Goal: Book appointment/travel/reservation

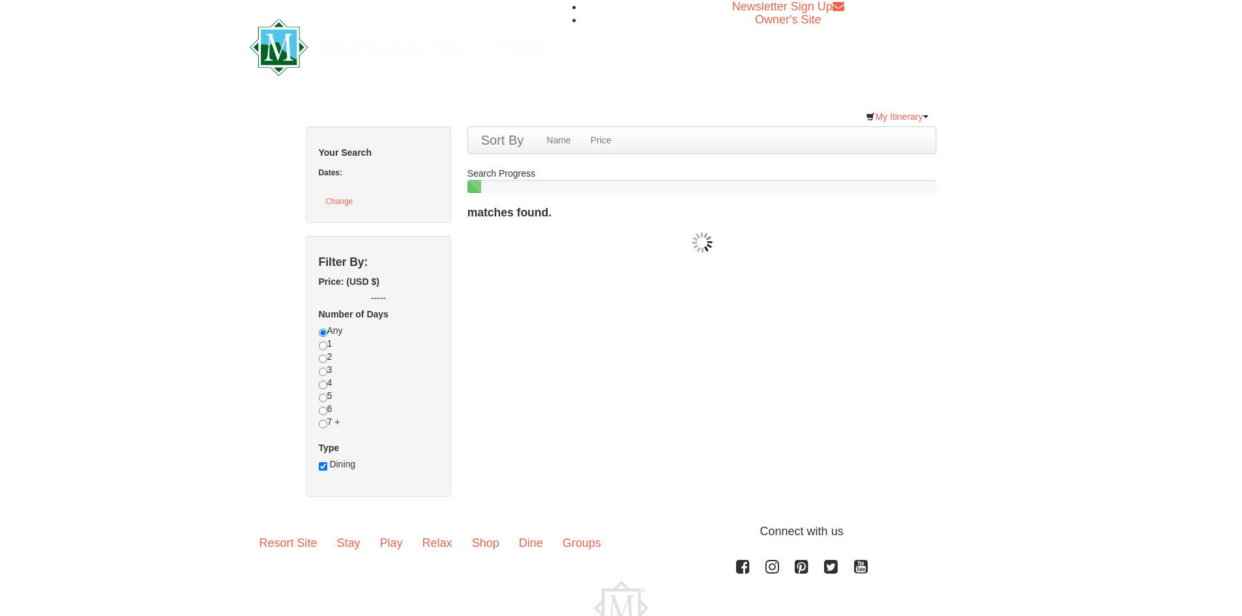
checkbox input "true"
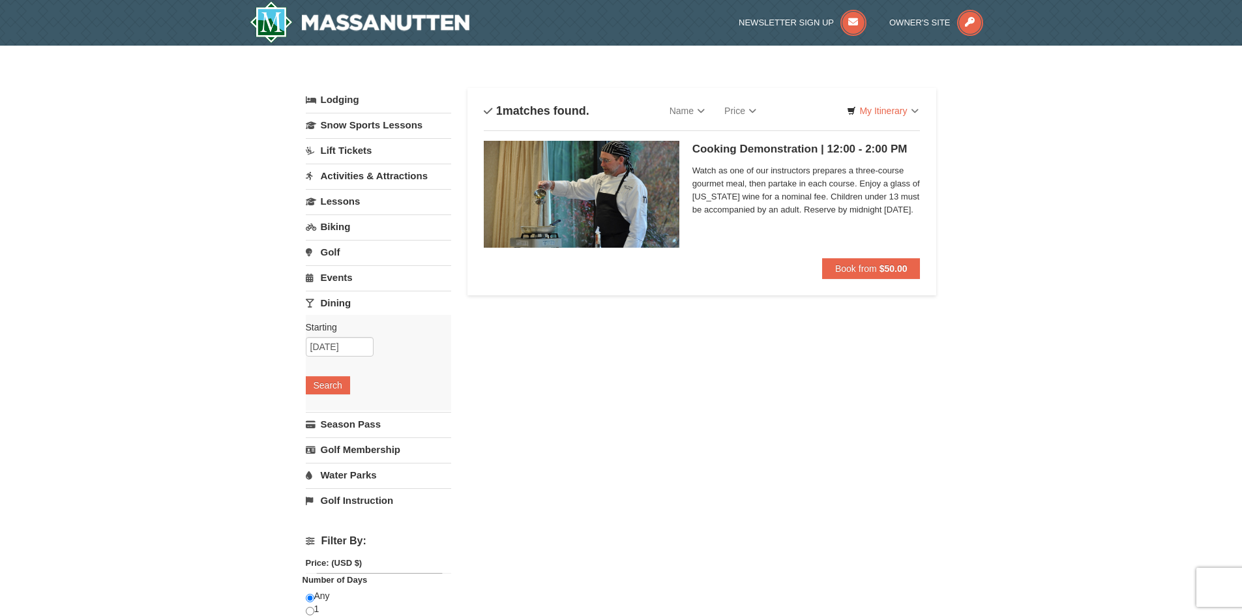
select select "9"
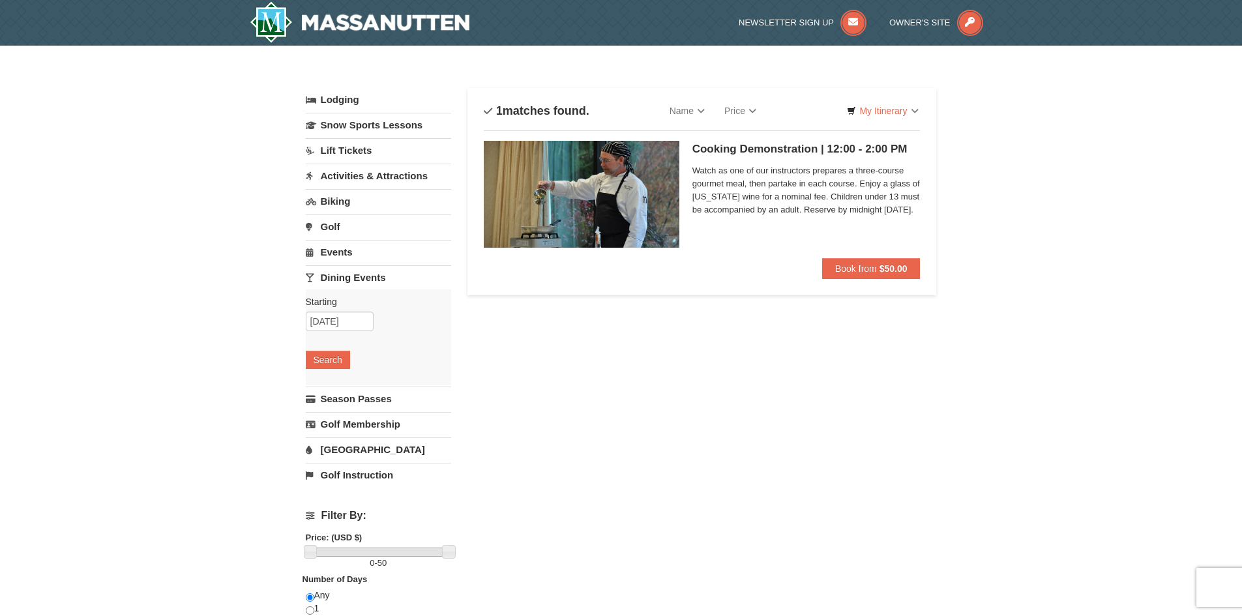
click at [360, 157] on link "Lift Tickets" at bounding box center [378, 150] width 145 height 24
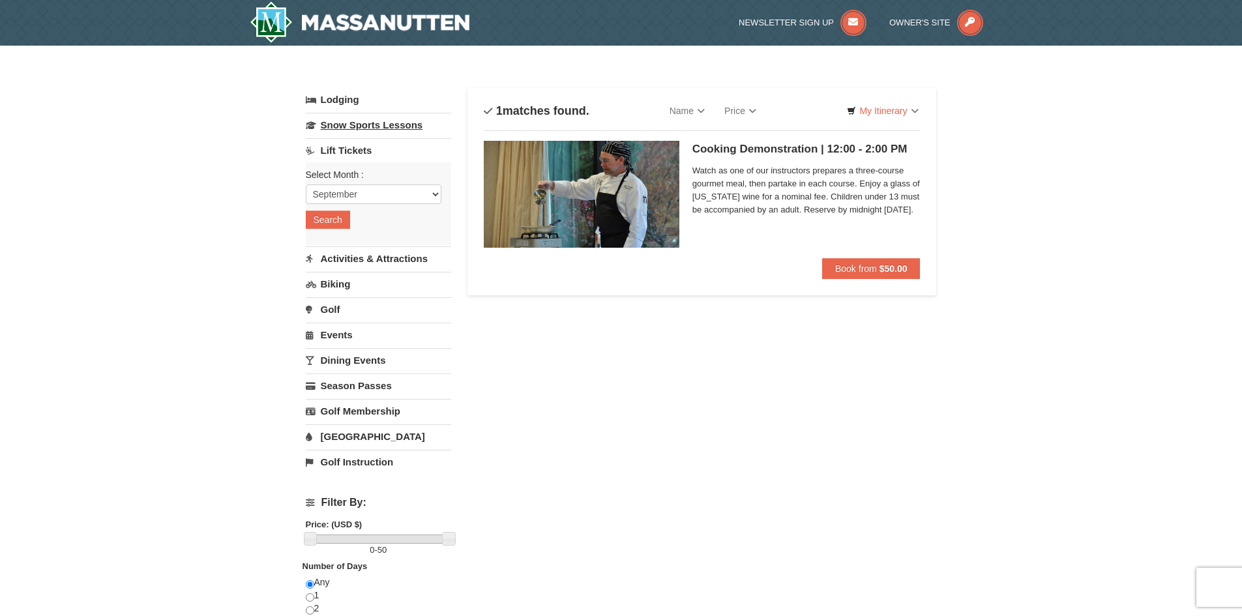
click at [351, 124] on link "Snow Sports Lessons" at bounding box center [378, 125] width 145 height 24
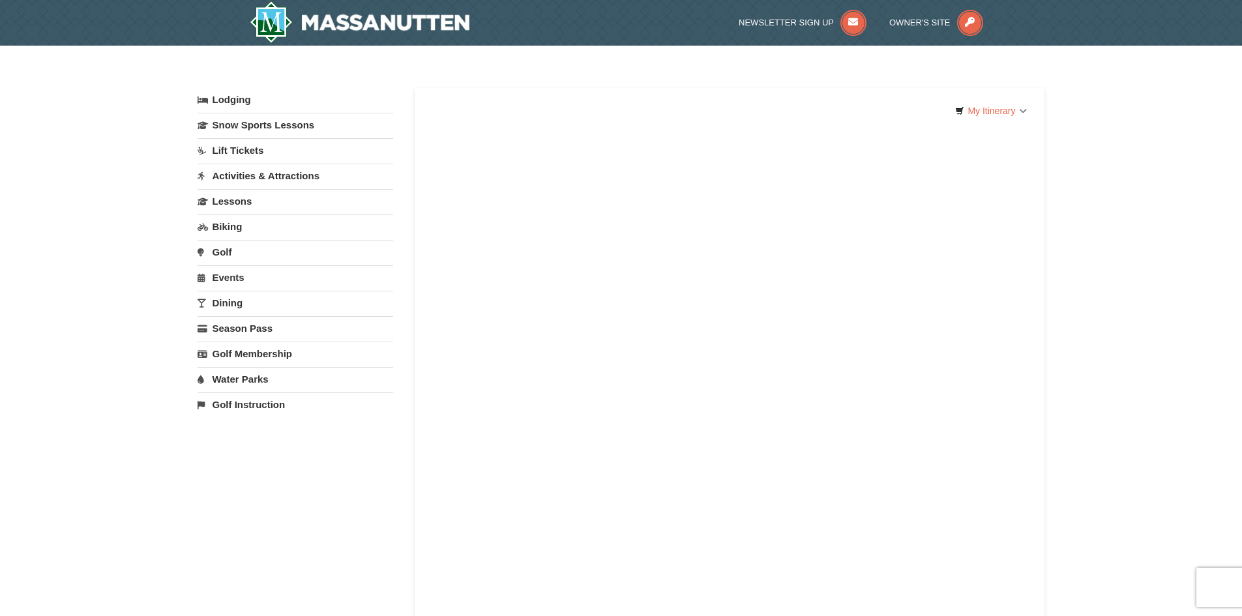
select select "9"
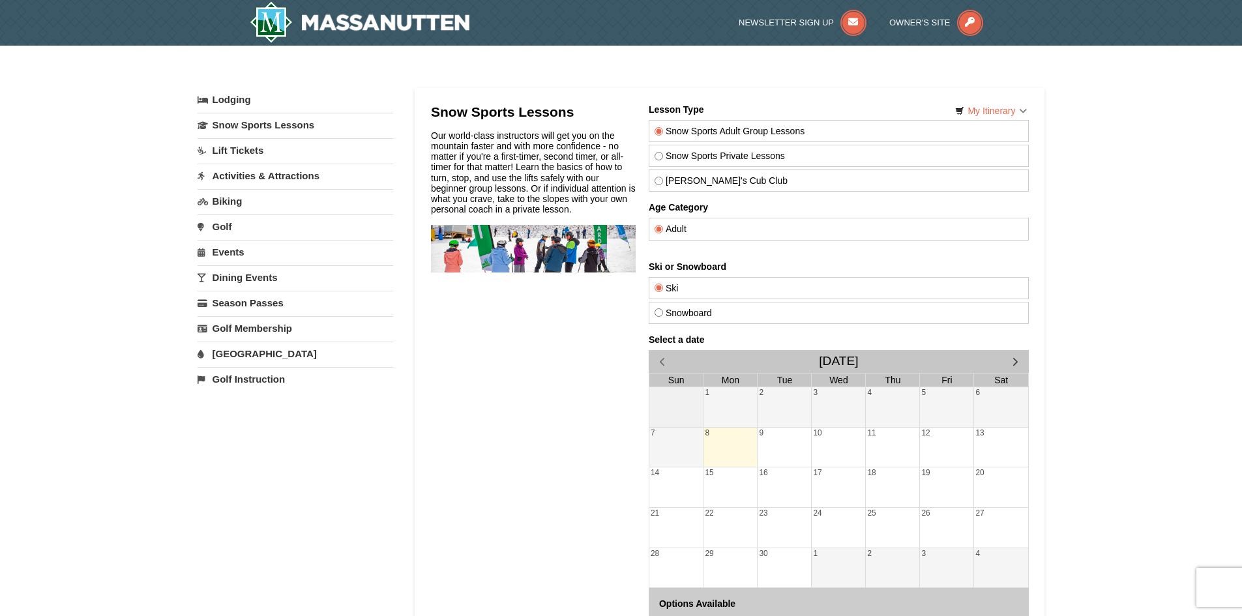
click at [234, 109] on link "Lodging" at bounding box center [295, 99] width 196 height 23
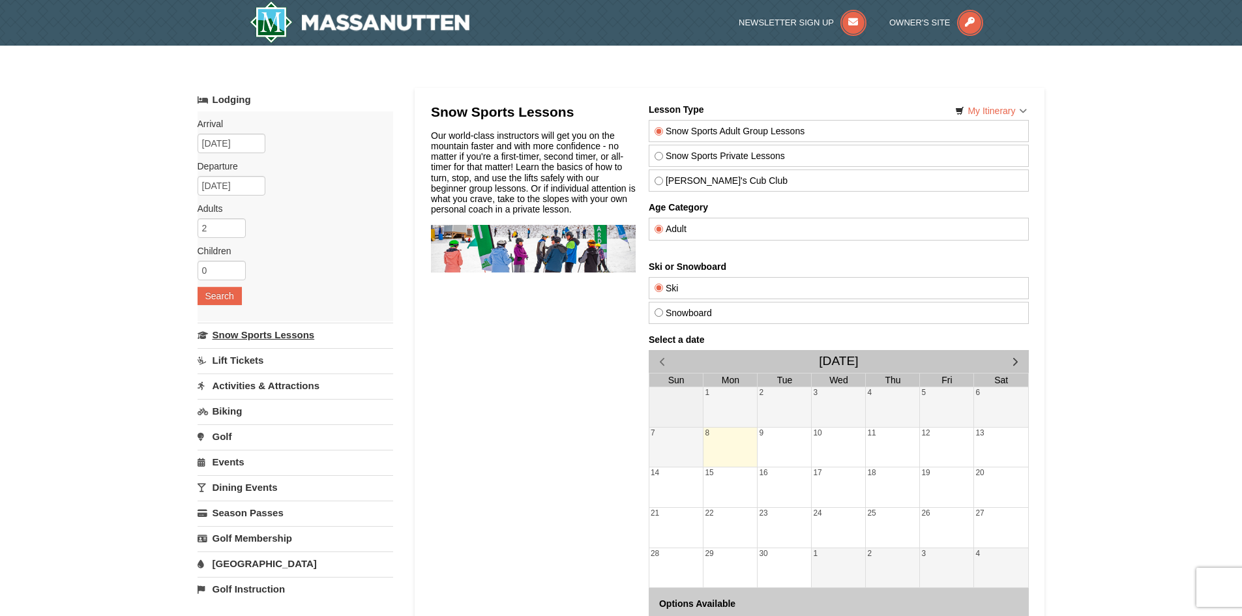
click at [272, 336] on link "Snow Sports Lessons" at bounding box center [295, 335] width 196 height 24
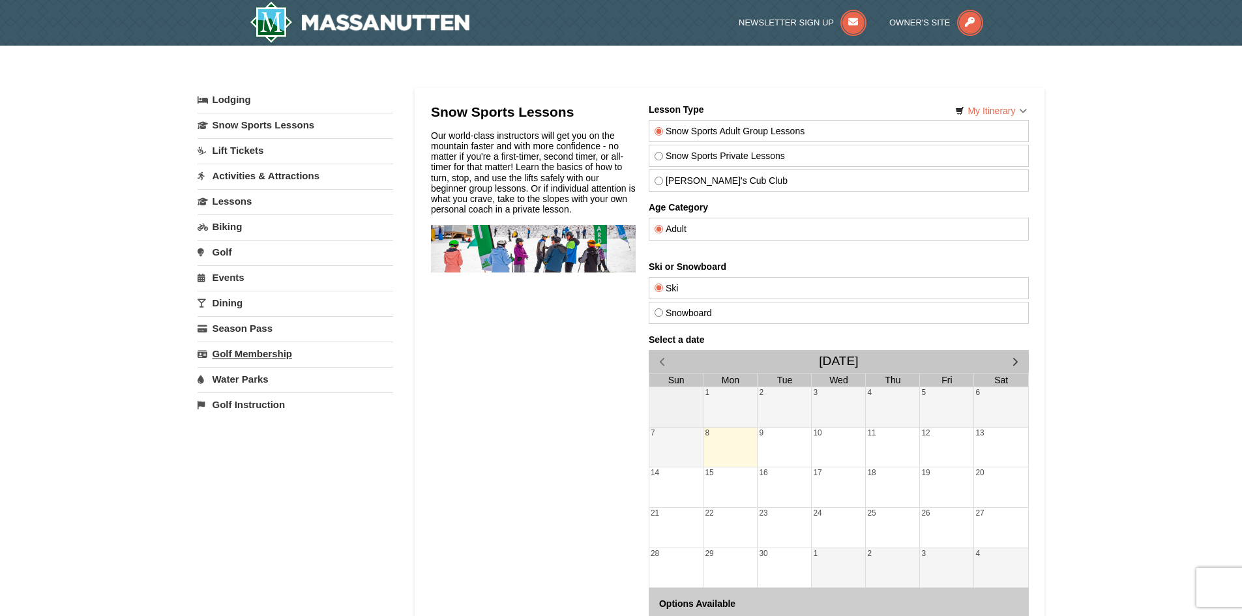
select select "9"
click at [211, 208] on link "Biking" at bounding box center [295, 201] width 196 height 24
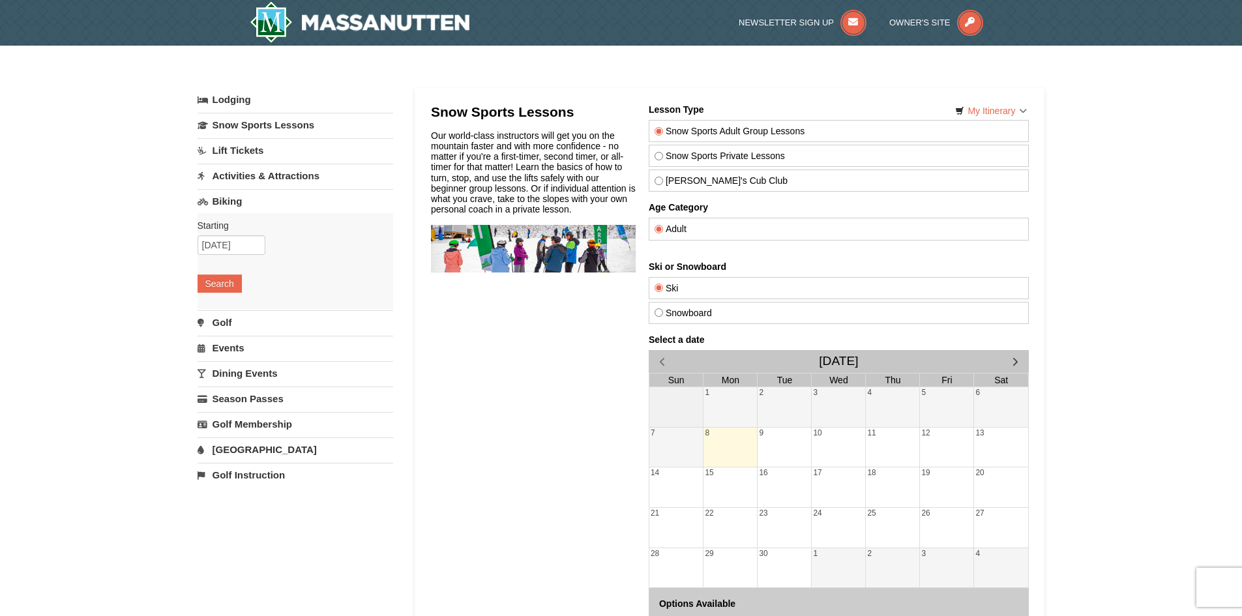
click at [211, 204] on link "Biking" at bounding box center [295, 201] width 196 height 24
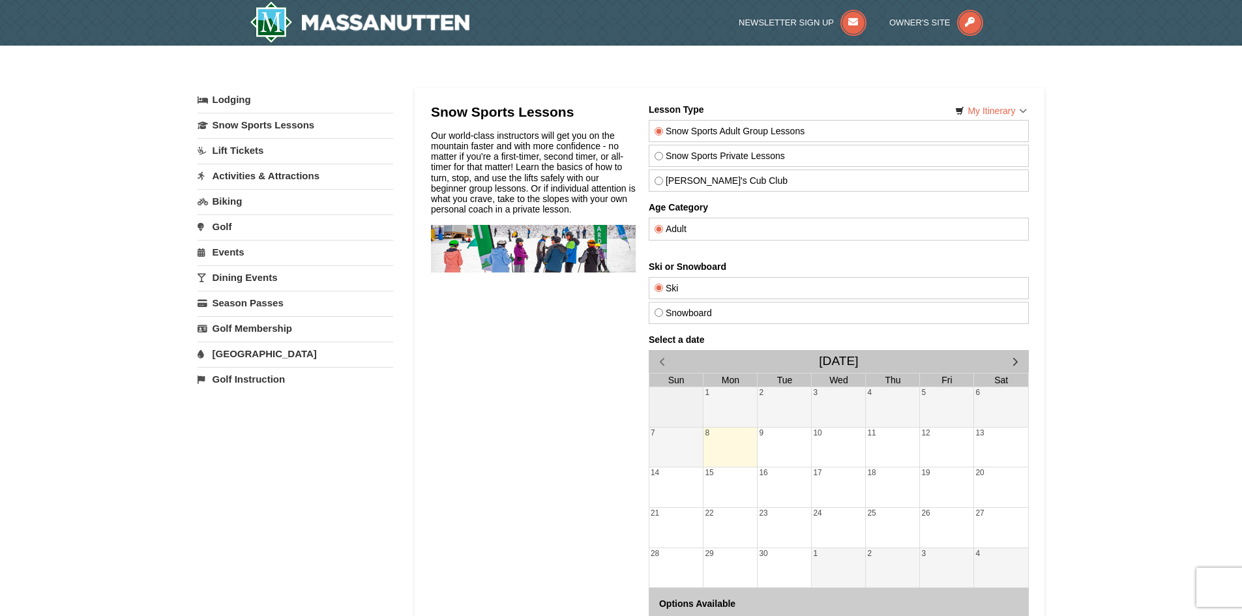
click at [216, 196] on link "Biking" at bounding box center [295, 201] width 196 height 24
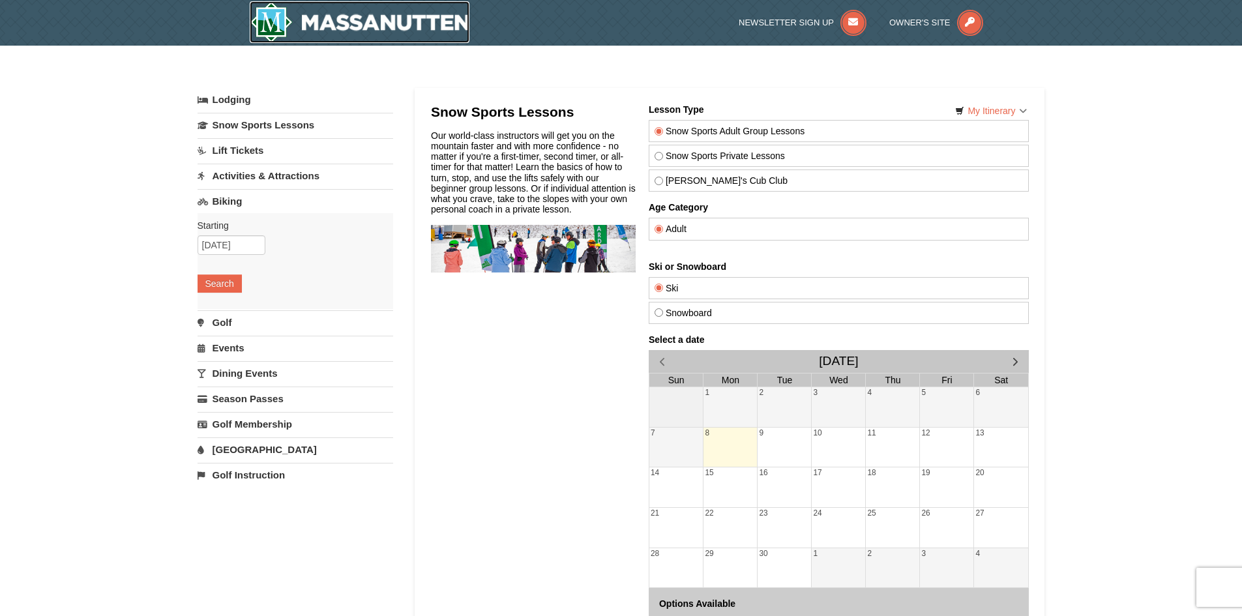
click at [328, 8] on img at bounding box center [360, 22] width 220 height 42
